Goal: Task Accomplishment & Management: Manage account settings

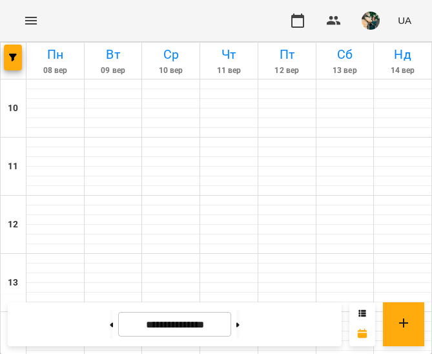
scroll to position [539, 0]
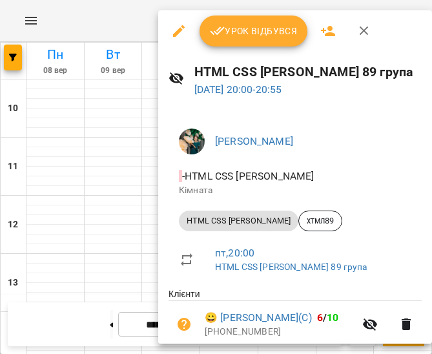
click at [274, 34] on span "Урок відбувся" at bounding box center [254, 30] width 88 height 15
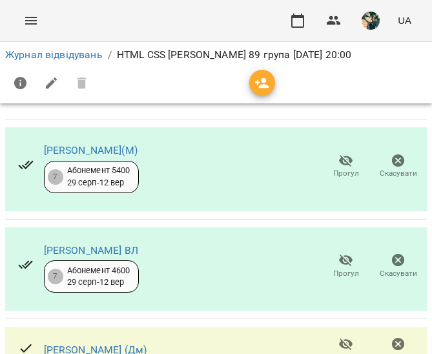
scroll to position [79, 0]
click at [339, 254] on icon "button" at bounding box center [346, 260] width 14 height 12
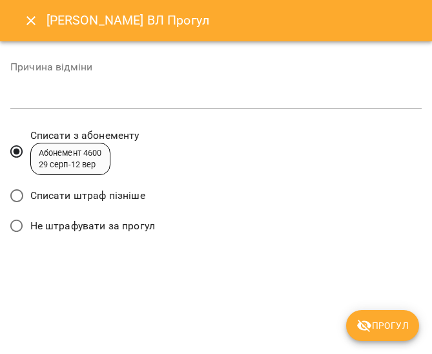
click at [98, 193] on span "Списати штраф пізніше" at bounding box center [87, 195] width 115 height 15
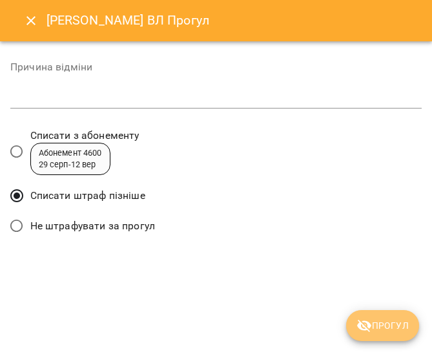
click at [397, 318] on span "Прогул" at bounding box center [382, 325] width 52 height 15
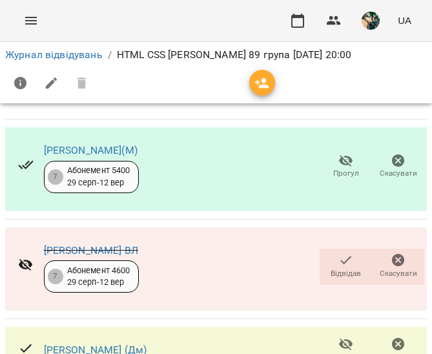
scroll to position [165, 0]
click at [339, 338] on icon "button" at bounding box center [346, 344] width 14 height 12
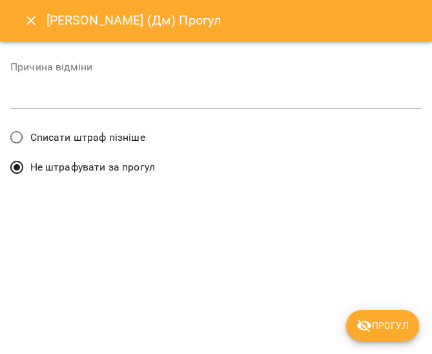
click at [99, 136] on span "Списати штраф пізніше" at bounding box center [87, 137] width 115 height 15
click at [385, 319] on span "Прогул" at bounding box center [382, 325] width 52 height 15
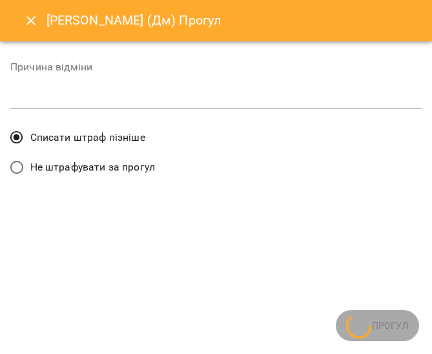
scroll to position [0, 0]
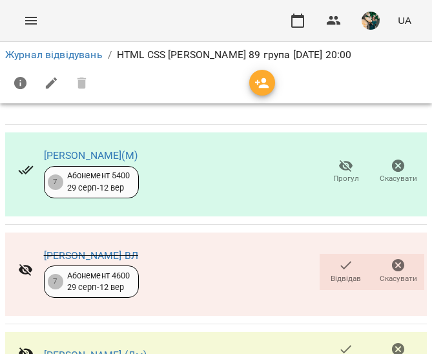
click at [339, 164] on icon "button" at bounding box center [346, 166] width 14 height 12
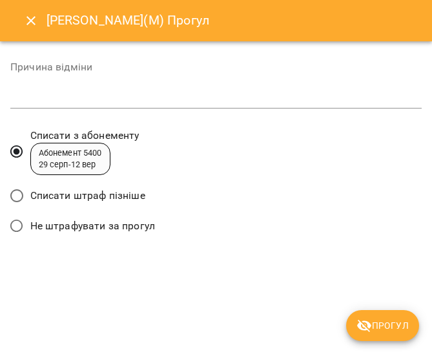
click at [125, 194] on span "Списати штраф пізніше" at bounding box center [87, 195] width 115 height 15
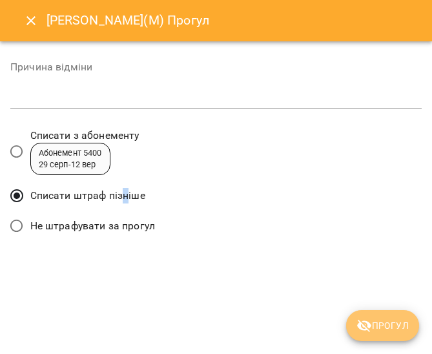
click at [394, 331] on span "Прогул" at bounding box center [382, 325] width 52 height 15
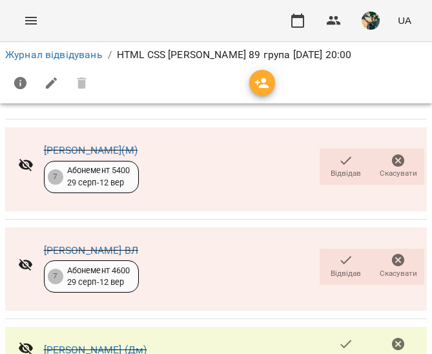
scroll to position [605, 0]
drag, startPoint x: 341, startPoint y: 259, endPoint x: 349, endPoint y: 266, distance: 10.5
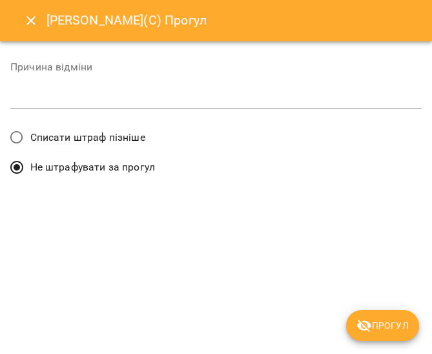
drag, startPoint x: 58, startPoint y: 129, endPoint x: 149, endPoint y: 181, distance: 104.9
click at [58, 130] on span "Списати штраф пізніше" at bounding box center [87, 137] width 115 height 15
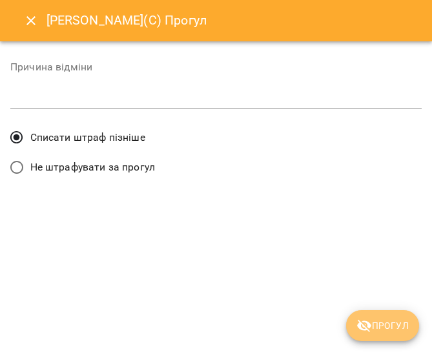
drag, startPoint x: 371, startPoint y: 321, endPoint x: 378, endPoint y: 313, distance: 10.5
click at [373, 319] on span "Прогул" at bounding box center [382, 325] width 52 height 15
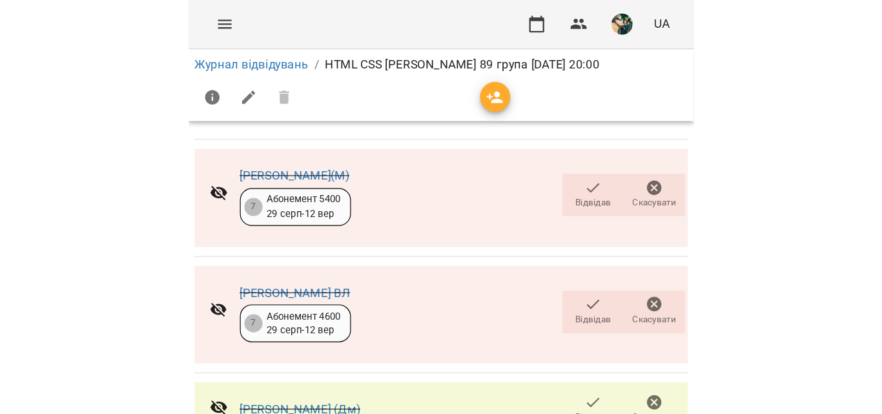
scroll to position [606, 0]
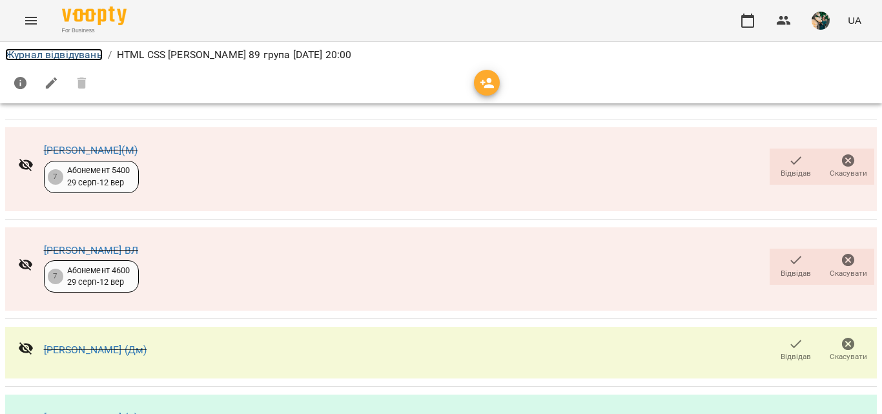
click at [31, 57] on link "Журнал відвідувань" at bounding box center [53, 54] width 97 height 12
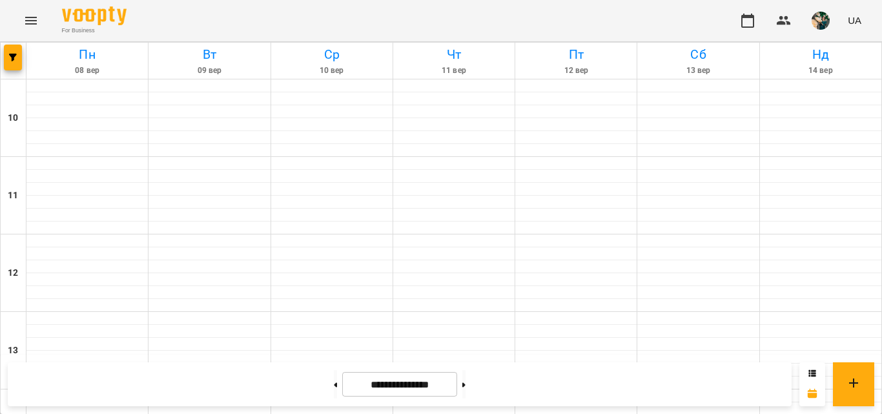
scroll to position [645, 0]
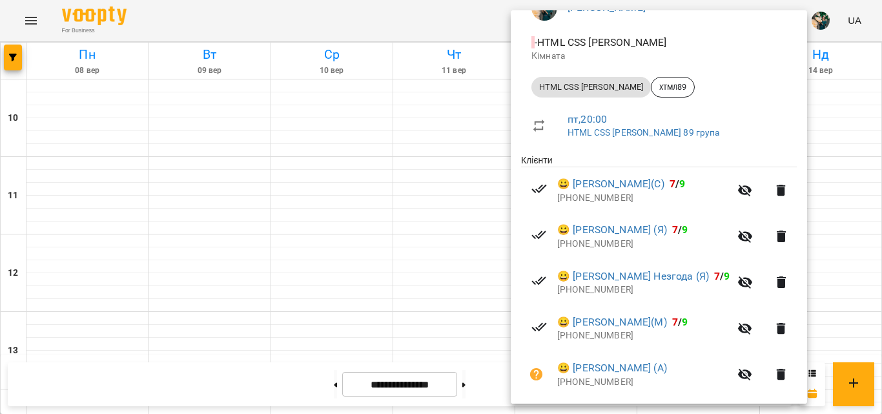
scroll to position [132, 0]
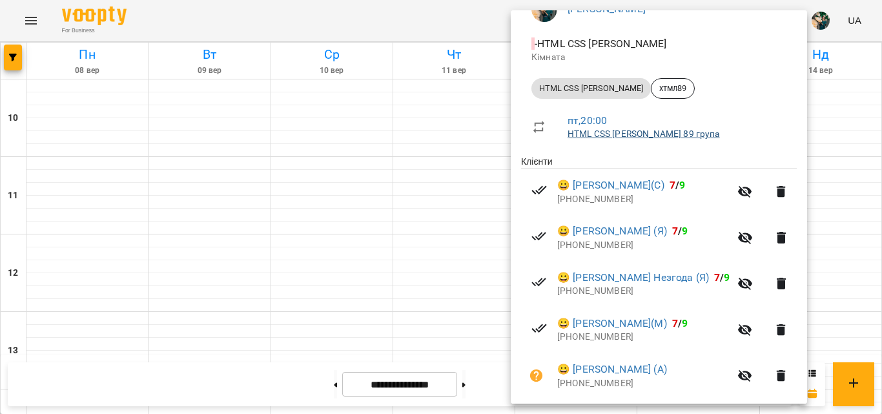
click at [620, 134] on link "HTML CSS [PERSON_NAME] 89 група" at bounding box center [643, 133] width 152 height 10
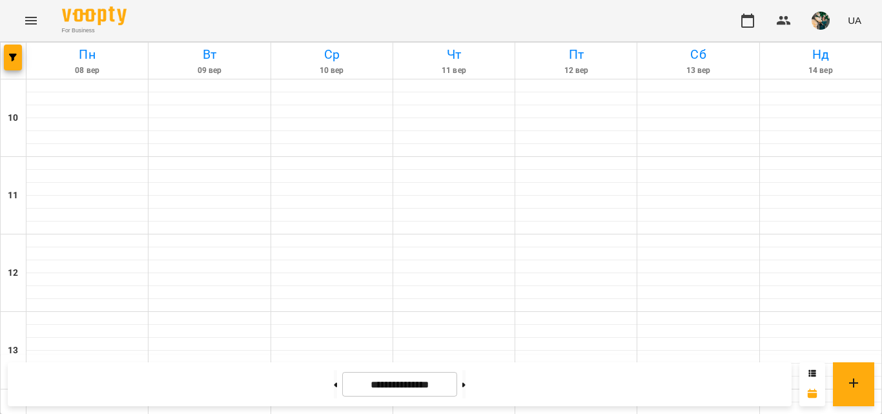
scroll to position [601, 0]
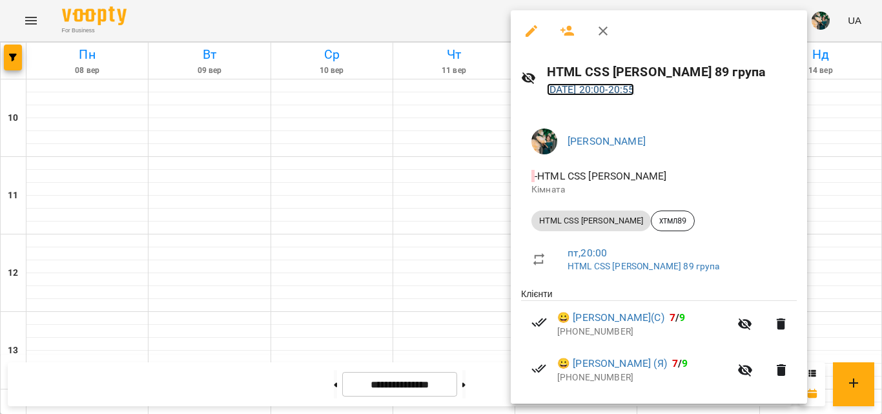
click at [596, 91] on link "[DATE] 20:00 - 20:55" at bounding box center [591, 89] width 88 height 12
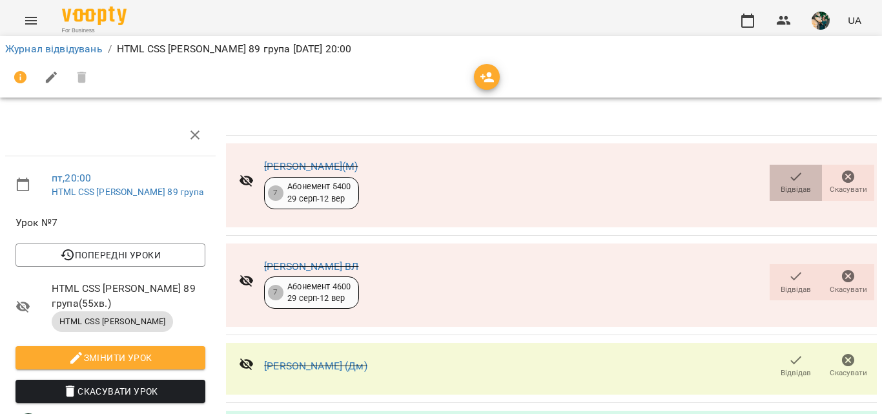
click at [788, 174] on icon "button" at bounding box center [795, 176] width 15 height 15
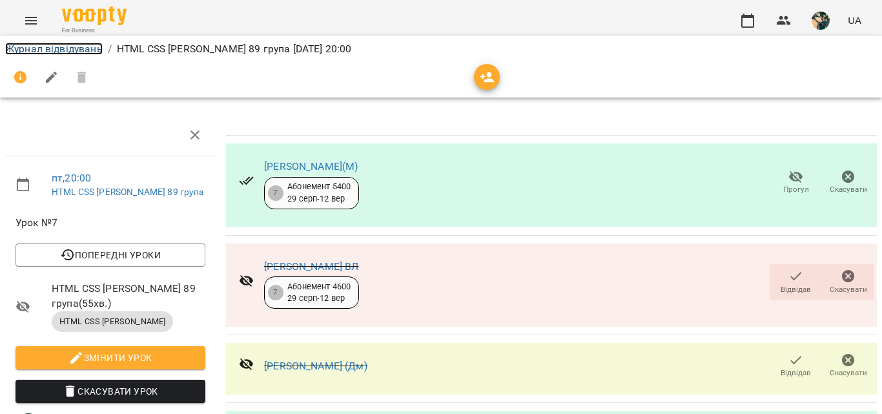
drag, startPoint x: 72, startPoint y: 45, endPoint x: 174, endPoint y: 70, distance: 105.6
click at [72, 45] on link "Журнал відвідувань" at bounding box center [53, 49] width 97 height 12
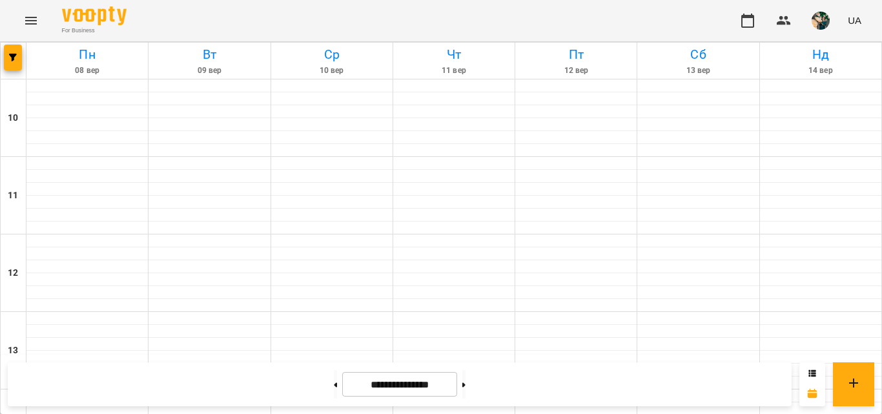
scroll to position [581, 0]
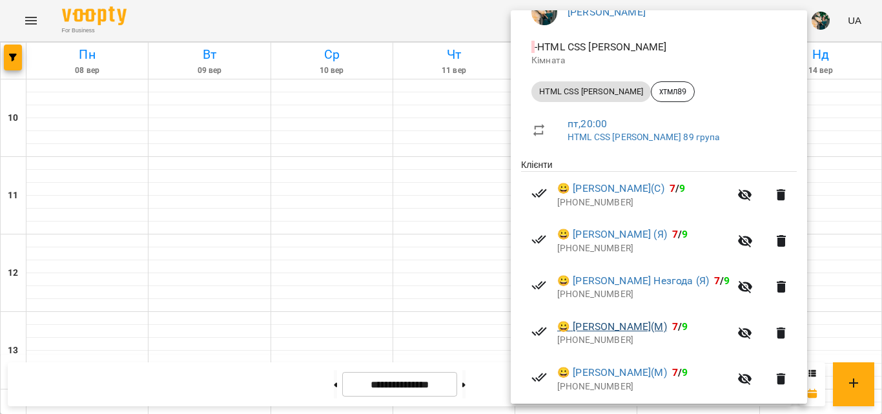
scroll to position [194, 0]
